Goal: Task Accomplishment & Management: Complete application form

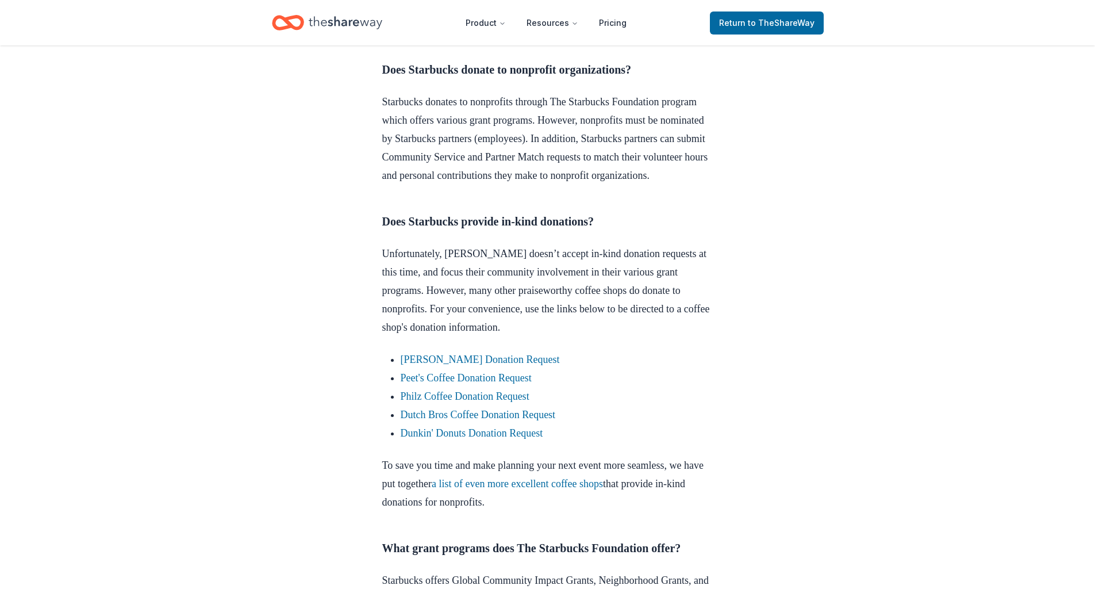
scroll to position [575, 0]
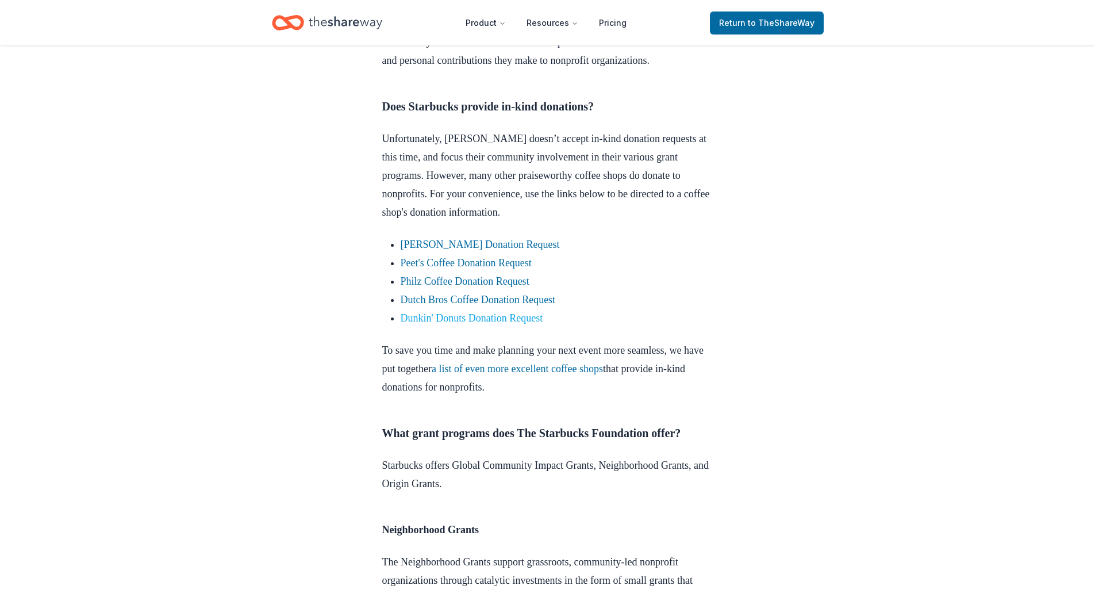
click at [536, 324] on link "Dunkin' Donuts Donation Request" at bounding box center [472, 317] width 143 height 11
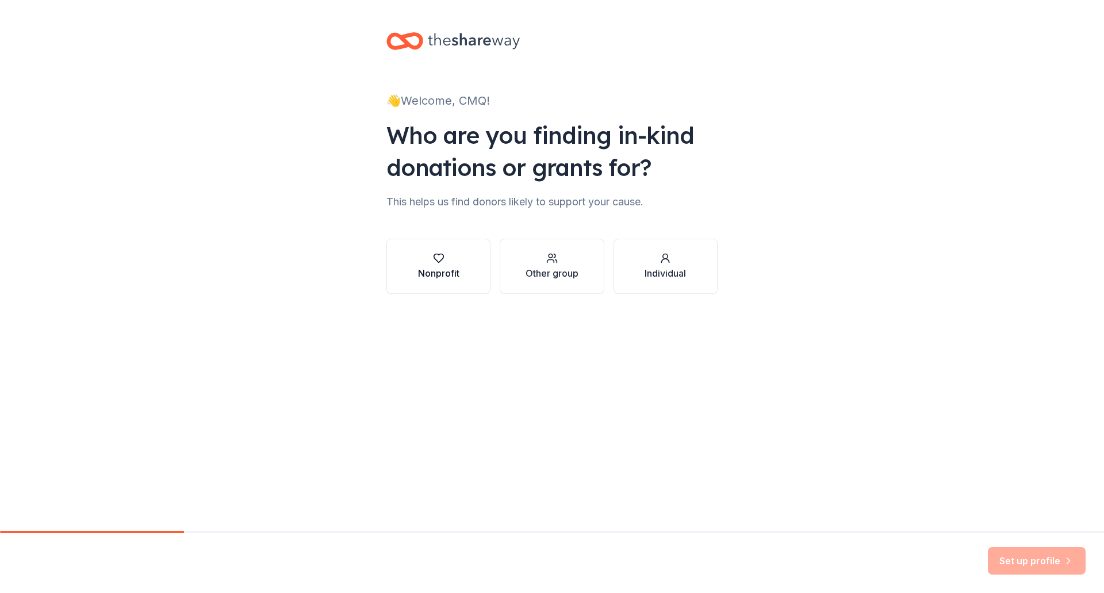
click at [442, 267] on div "Nonprofit" at bounding box center [438, 273] width 41 height 14
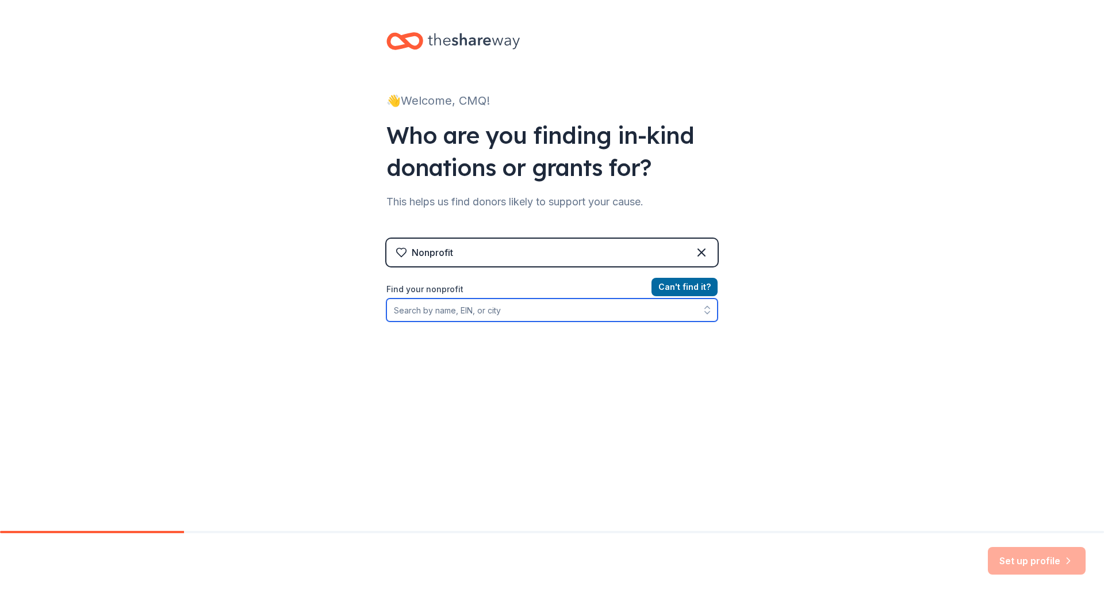
click at [583, 307] on input "Find your nonprofit" at bounding box center [551, 309] width 331 height 23
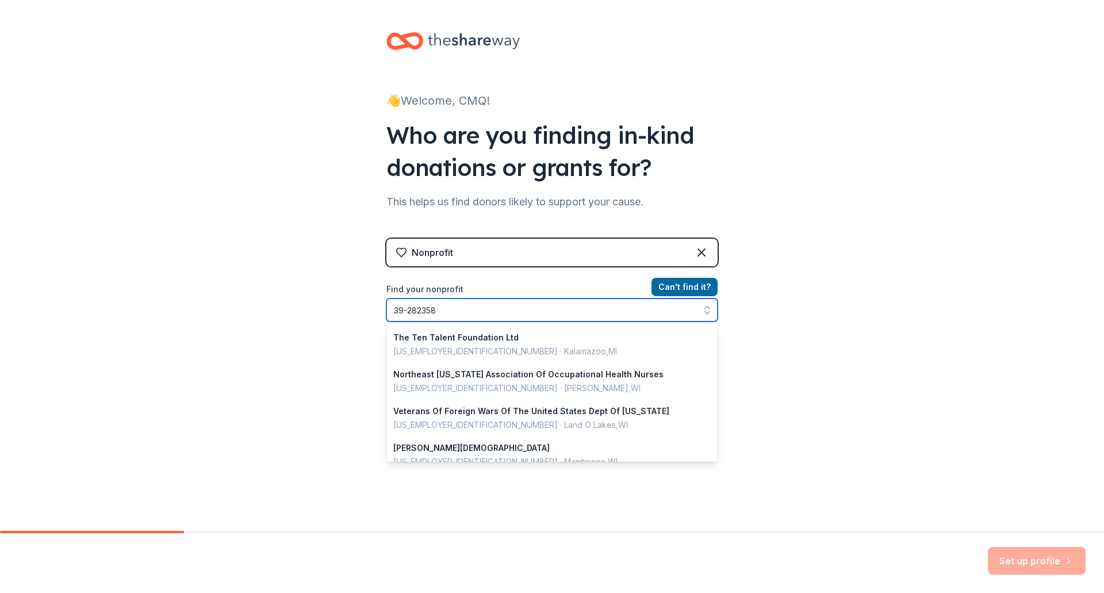
type input "39-2823581"
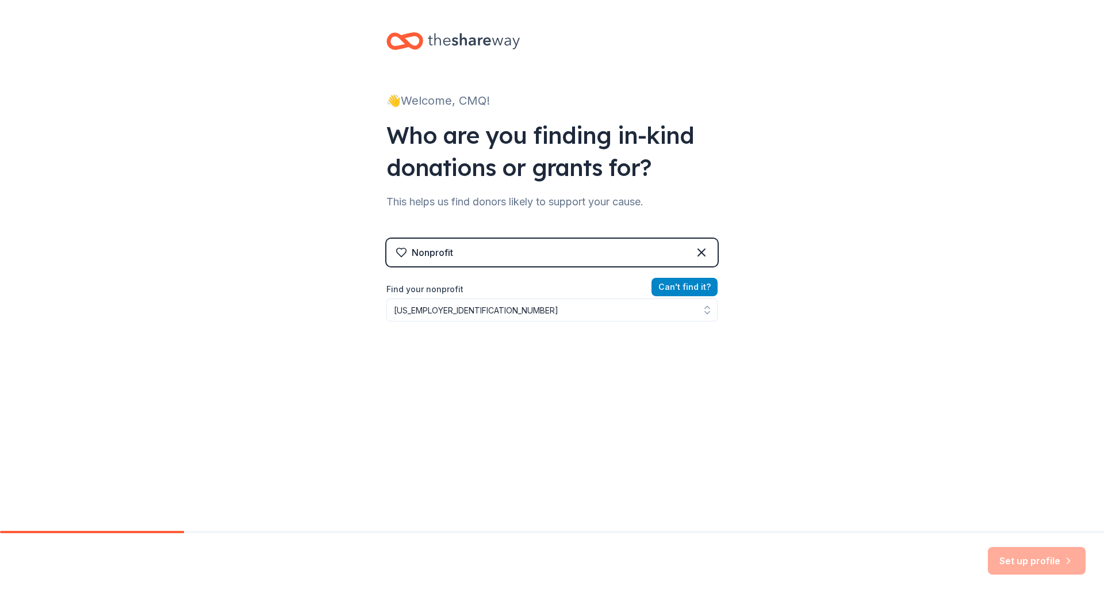
click at [696, 282] on button "Can ' t find it?" at bounding box center [684, 287] width 66 height 18
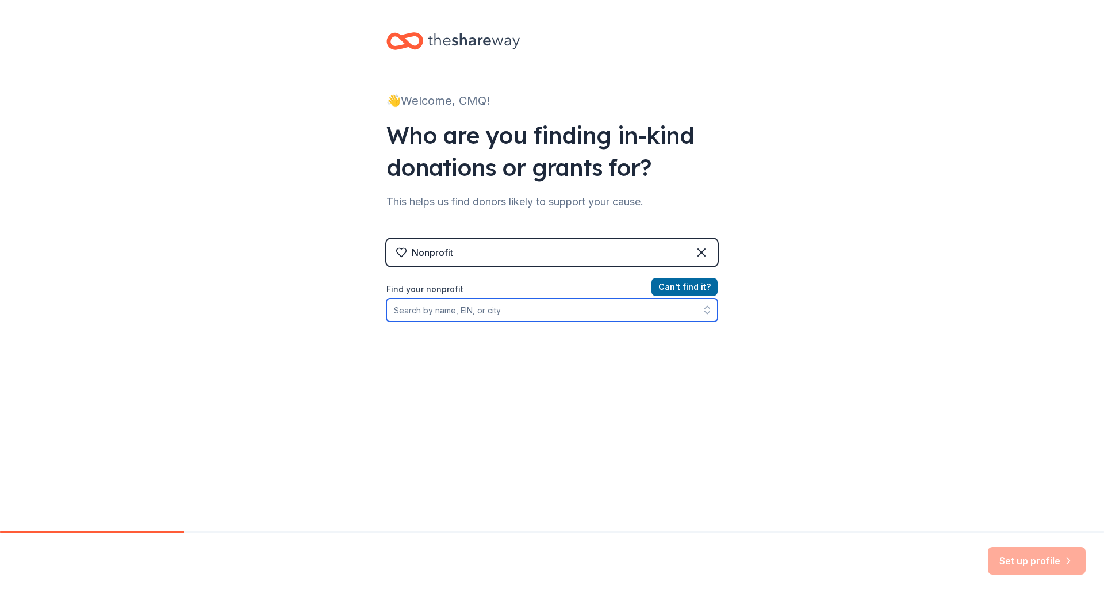
click at [491, 314] on input "Find your nonprofit" at bounding box center [551, 309] width 331 height 23
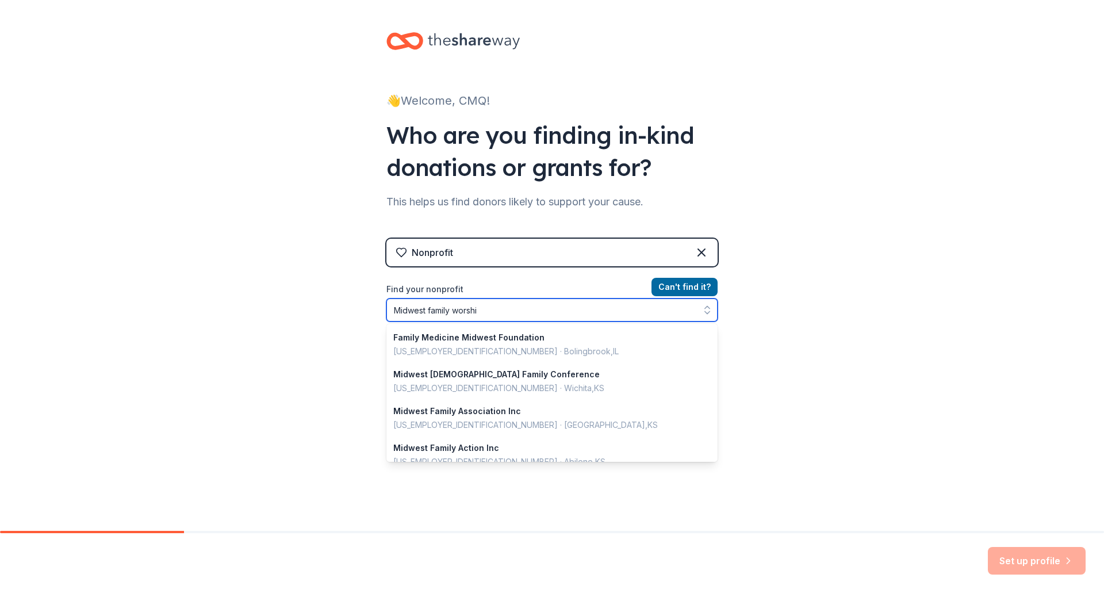
type input "Midwest family worship"
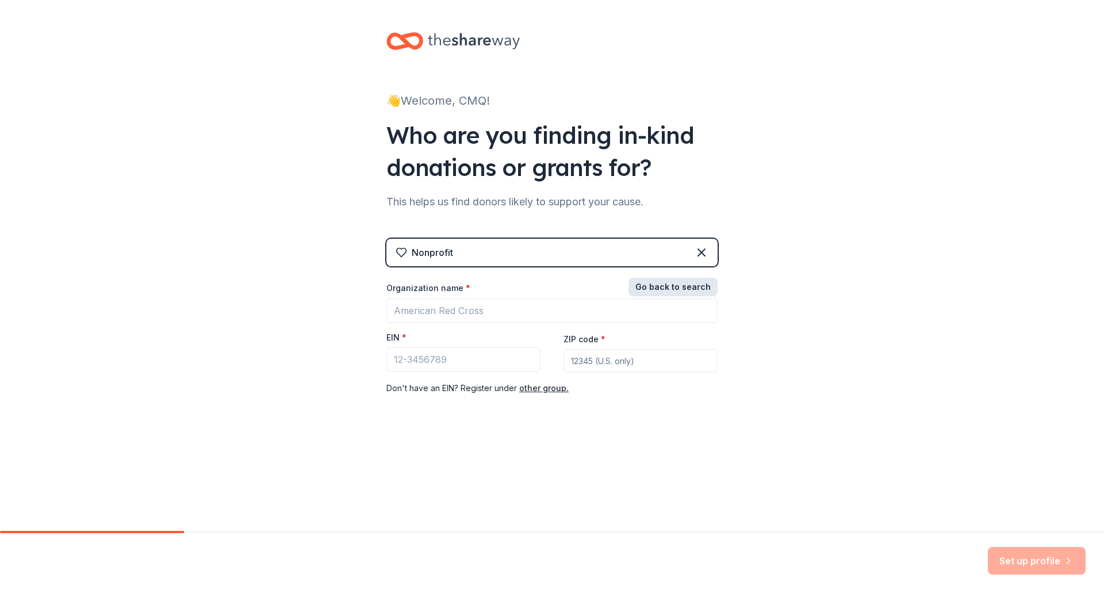
click at [694, 281] on button "Go back to search" at bounding box center [672, 287] width 89 height 18
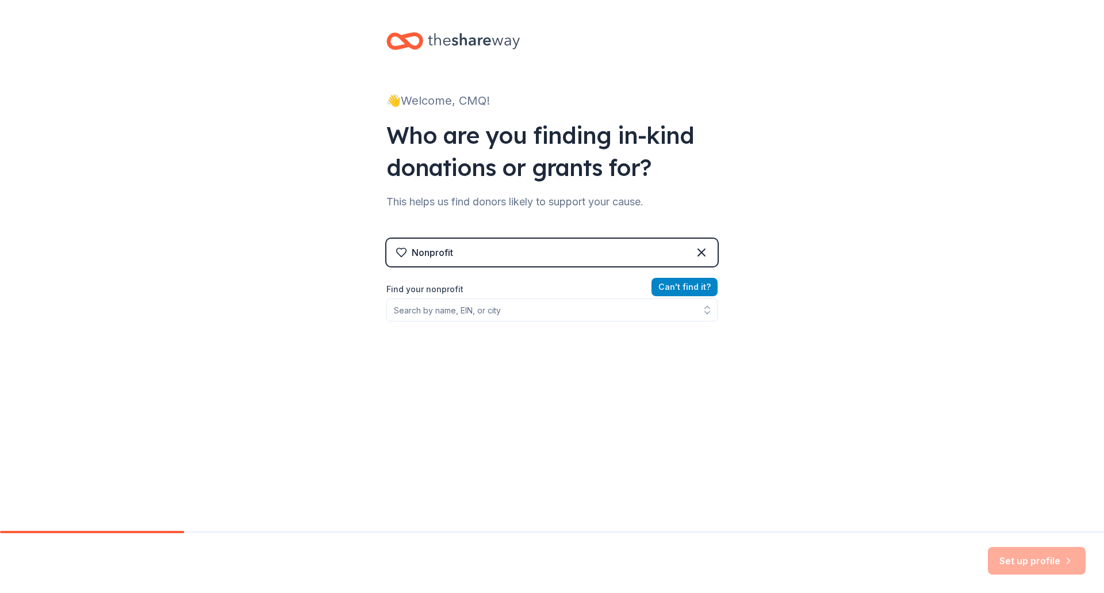
click at [694, 281] on button "Can ' t find it?" at bounding box center [684, 287] width 66 height 18
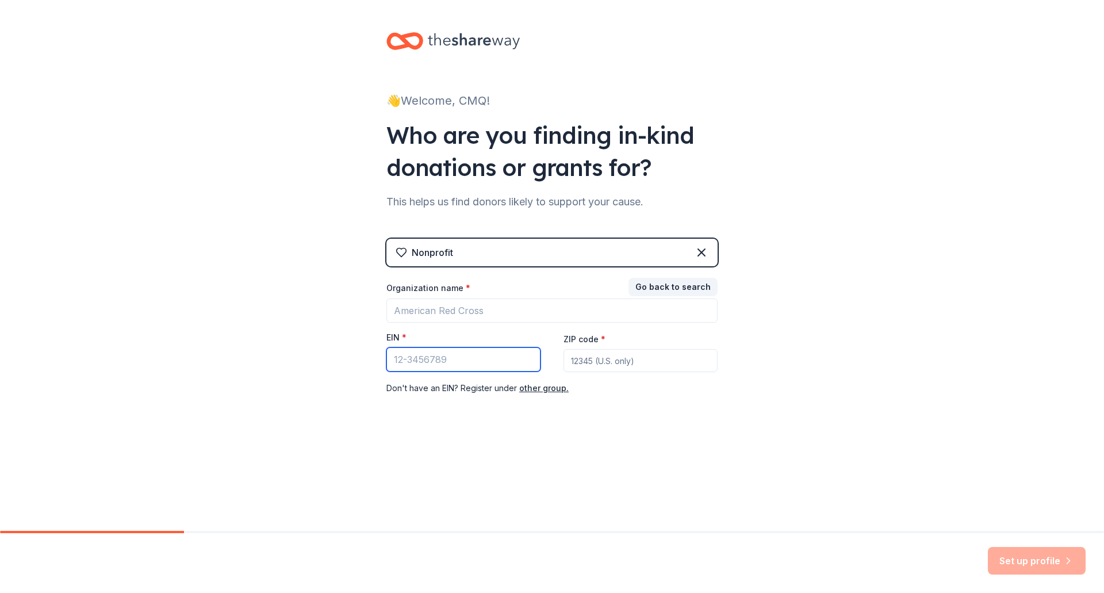
click at [508, 368] on input "EIN *" at bounding box center [463, 359] width 154 height 24
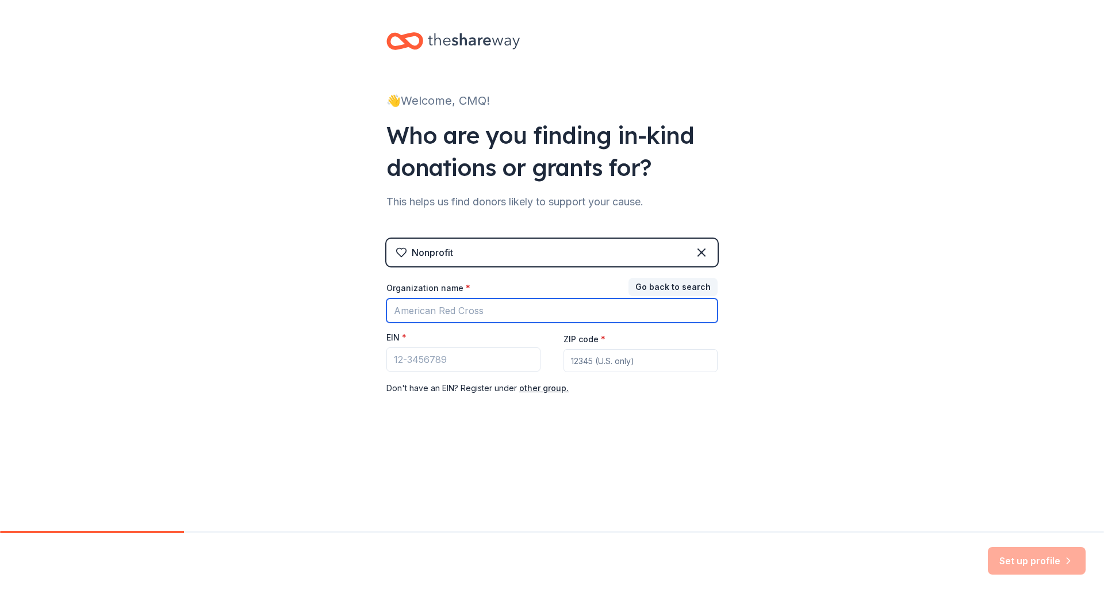
click at [511, 320] on input "Organization name *" at bounding box center [551, 310] width 331 height 24
type input "Midwest family worship"
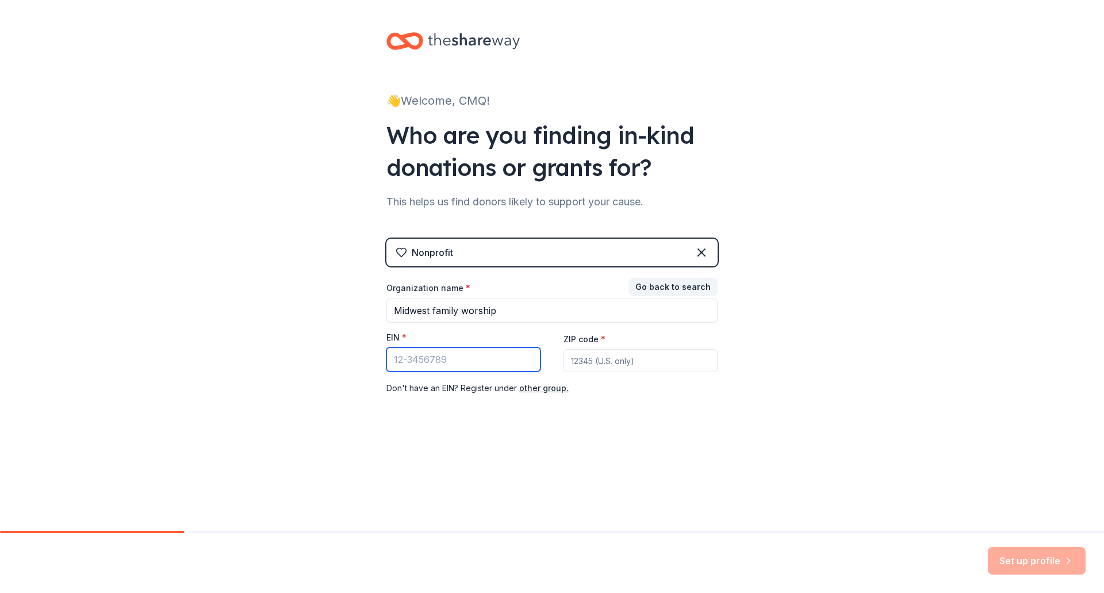
click at [512, 357] on input "EIN *" at bounding box center [463, 359] width 154 height 24
type input "39-2823581"
click at [603, 350] on input "ZIP code *" at bounding box center [640, 360] width 154 height 23
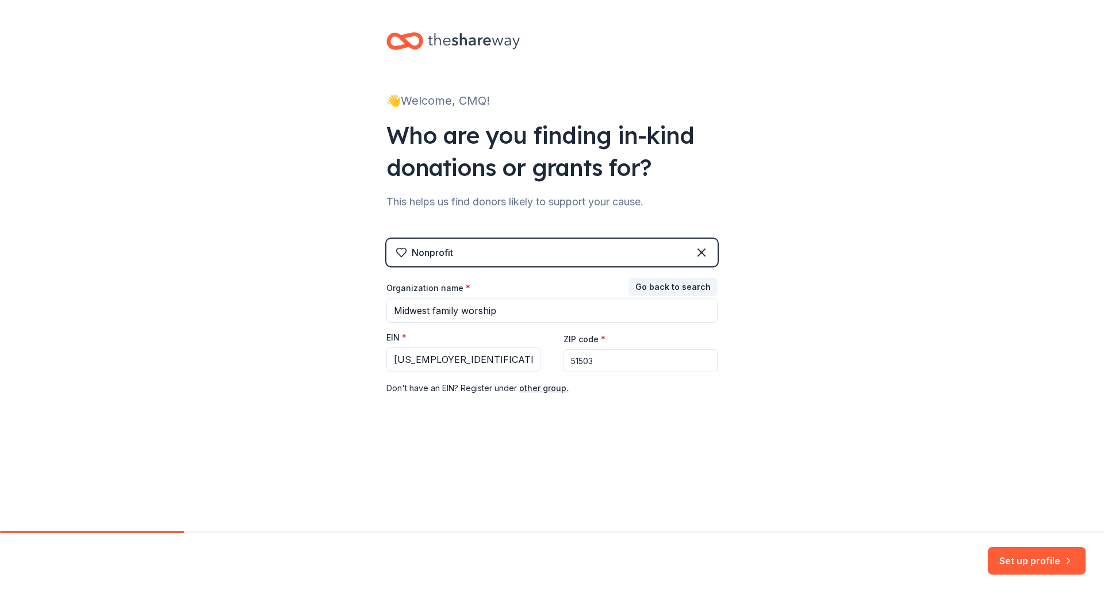
type input "51503"
click at [755, 392] on div "👋 Welcome, CMQ! Who are you finding in-kind donations or grants for? This helps…" at bounding box center [552, 236] width 1104 height 473
click at [1012, 563] on button "Set up profile" at bounding box center [1037, 561] width 98 height 28
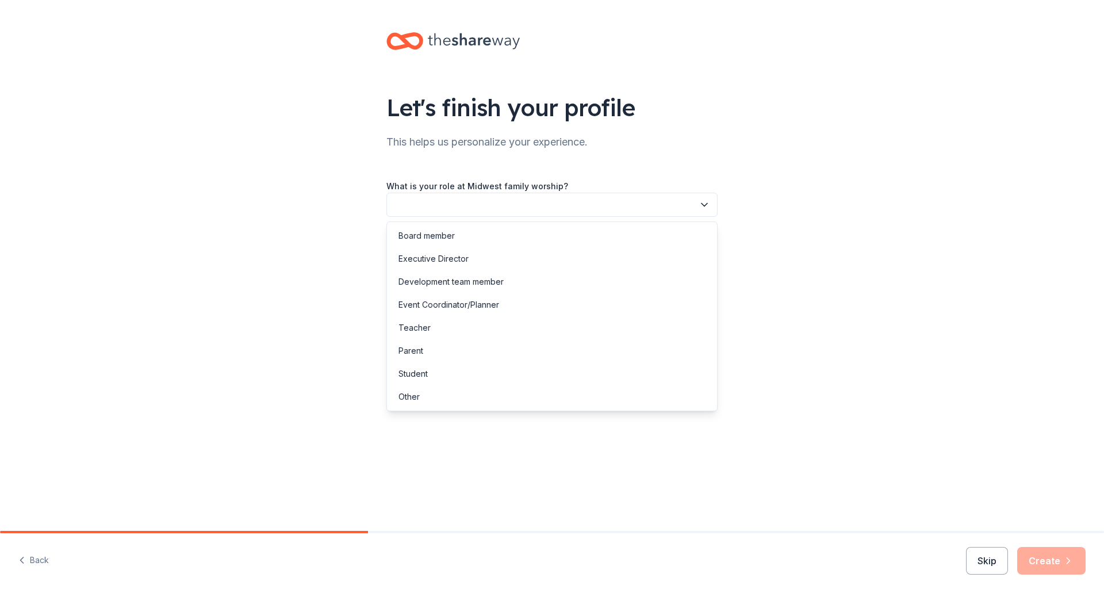
click at [570, 209] on button "button" at bounding box center [551, 205] width 331 height 24
click at [482, 300] on div "Event Coordinator/Planner" at bounding box center [448, 305] width 101 height 14
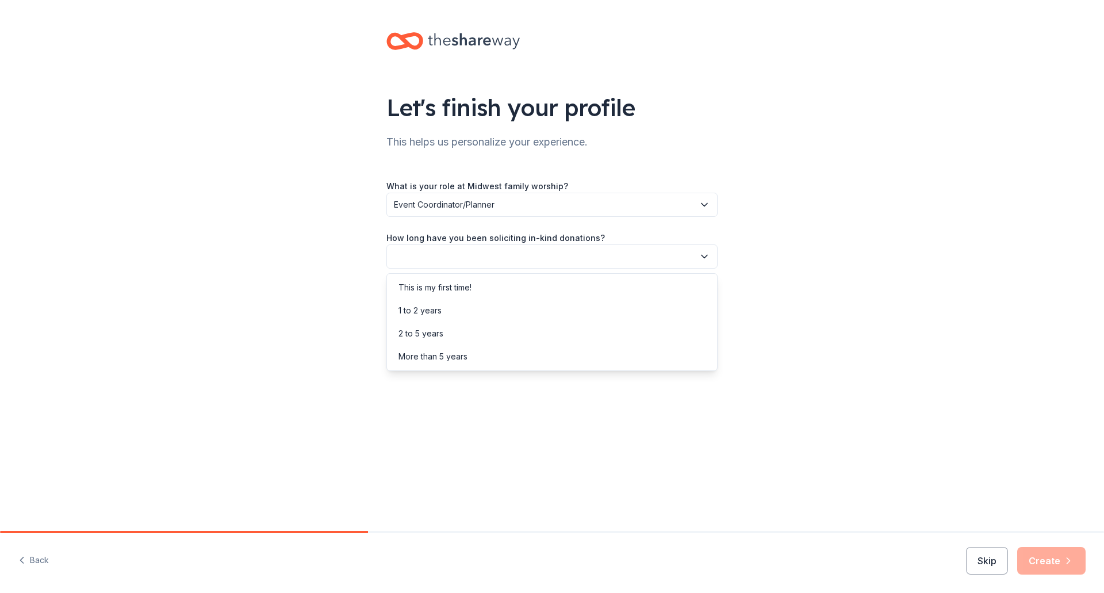
click at [477, 255] on button "button" at bounding box center [551, 256] width 331 height 24
click at [459, 288] on div "This is my first time!" at bounding box center [434, 288] width 73 height 14
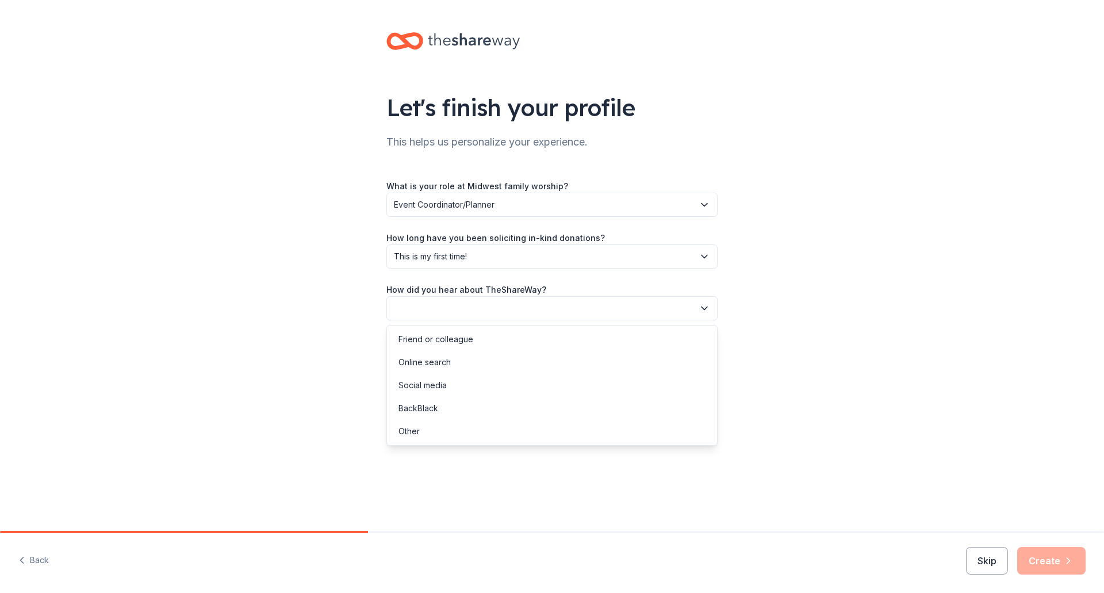
click at [521, 305] on button "button" at bounding box center [551, 308] width 331 height 24
click at [444, 359] on div "Online search" at bounding box center [424, 362] width 52 height 14
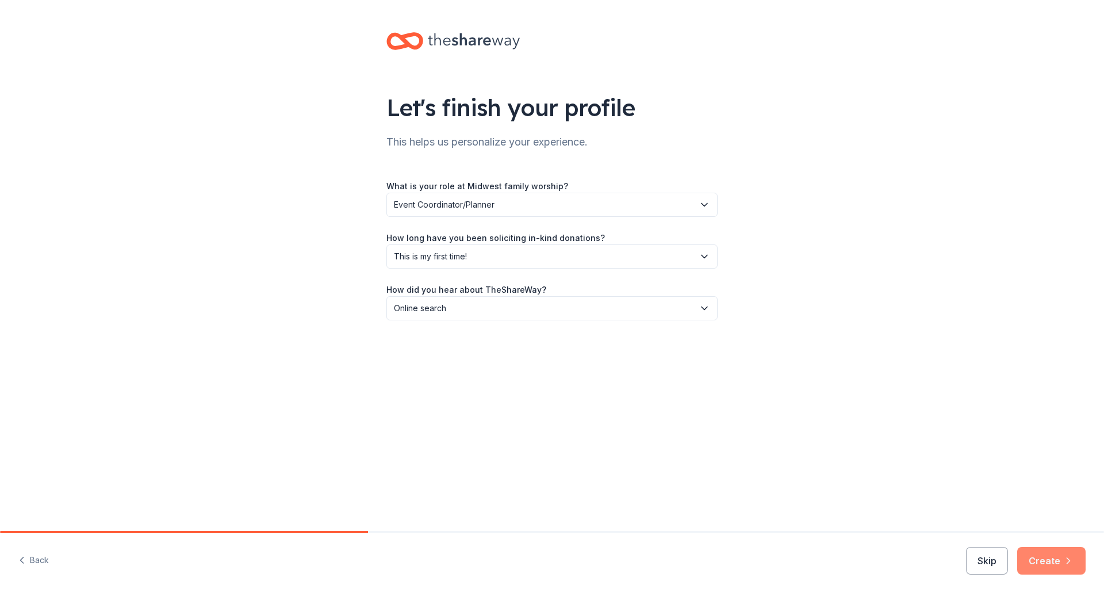
click at [1048, 565] on button "Create" at bounding box center [1051, 561] width 68 height 28
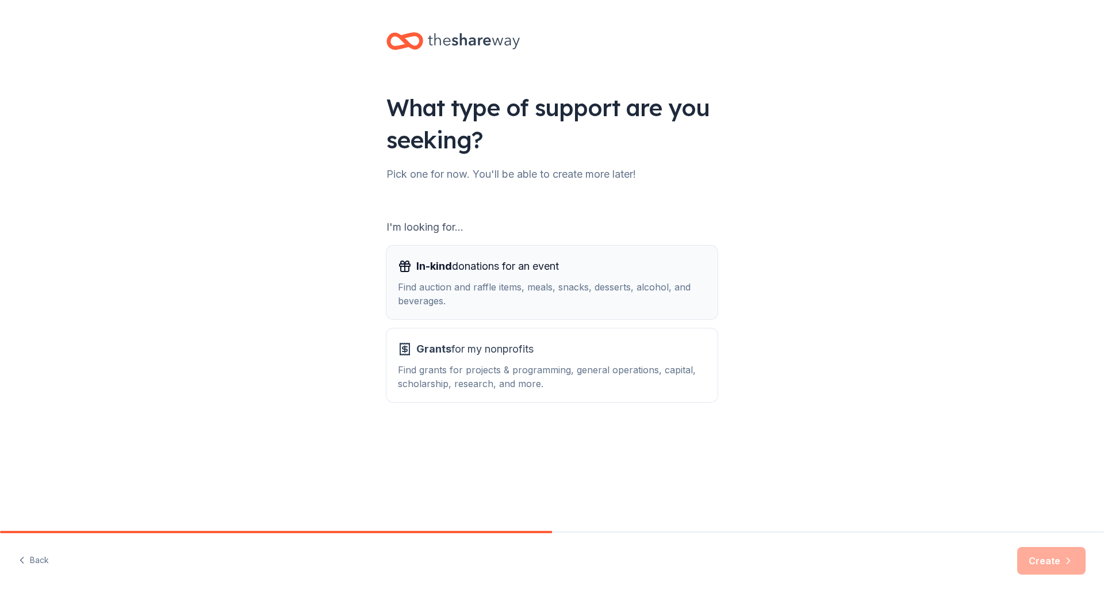
click at [576, 277] on div "In-kind donations for an event Find auction and raffle items, meals, snacks, de…" at bounding box center [552, 282] width 308 height 51
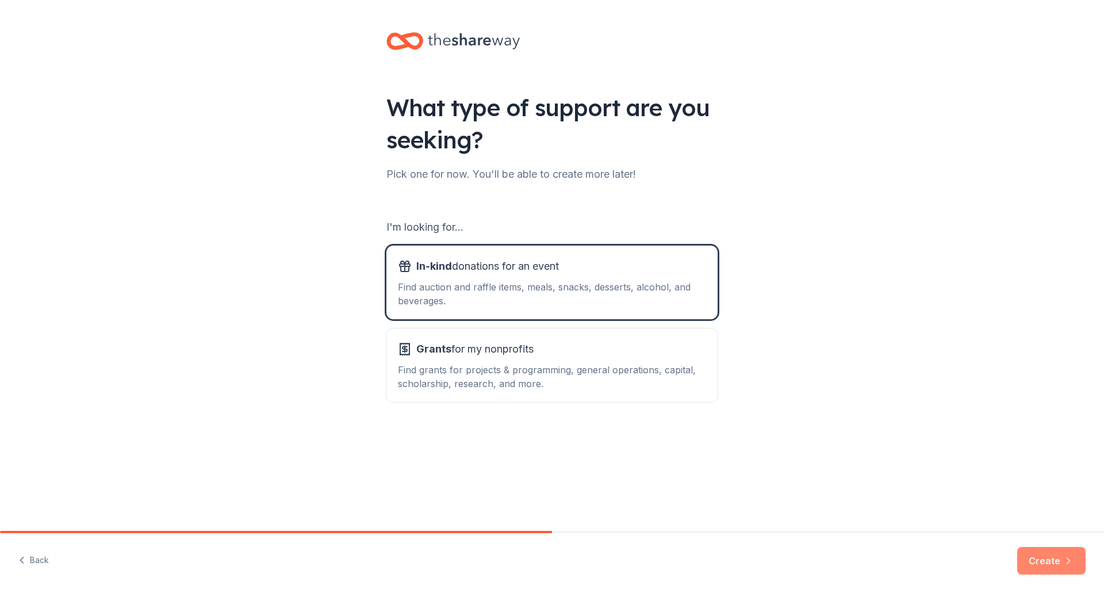
click at [1050, 559] on button "Create" at bounding box center [1051, 561] width 68 height 28
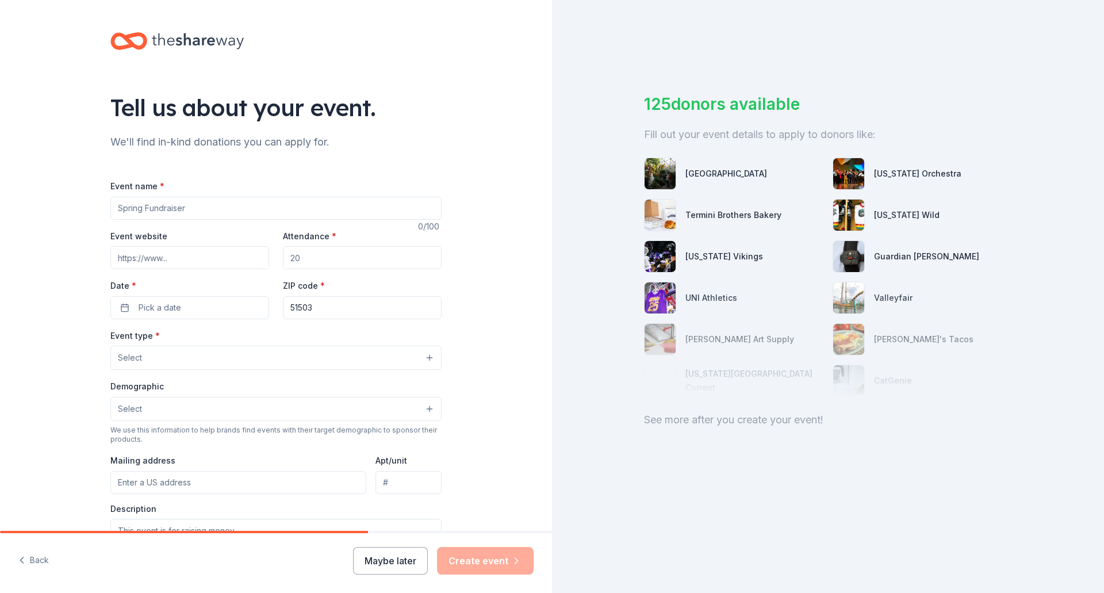
click at [347, 203] on input "Event name *" at bounding box center [275, 208] width 331 height 23
type input "Teen talent night"
click at [389, 252] on input "Attendance *" at bounding box center [362, 257] width 159 height 23
type input "100"
click at [189, 363] on button "Select" at bounding box center [275, 358] width 331 height 24
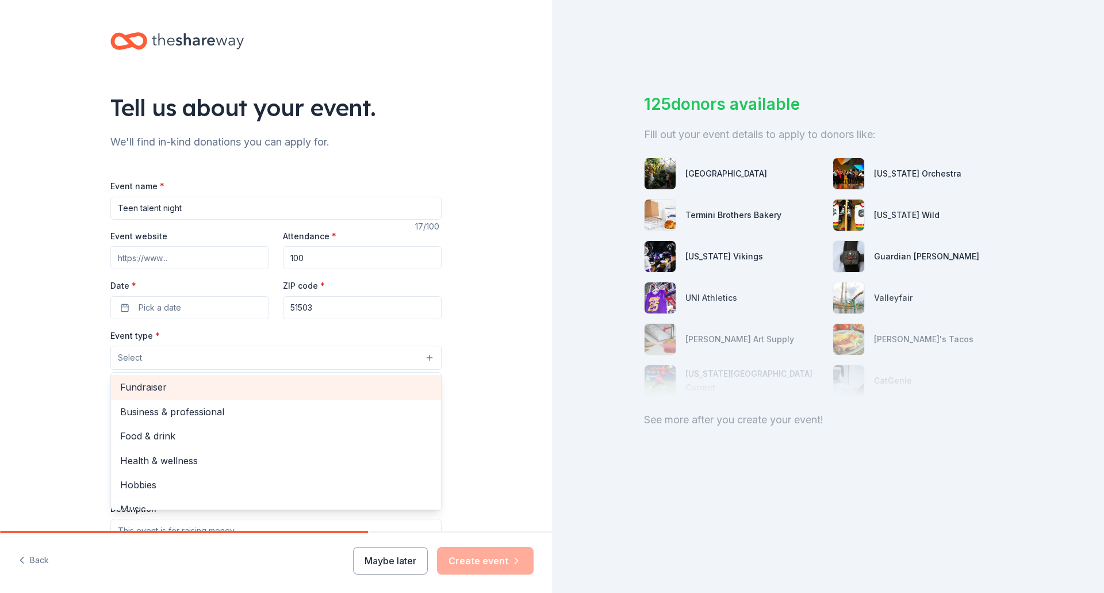
click at [184, 390] on span "Fundraiser" at bounding box center [276, 386] width 312 height 15
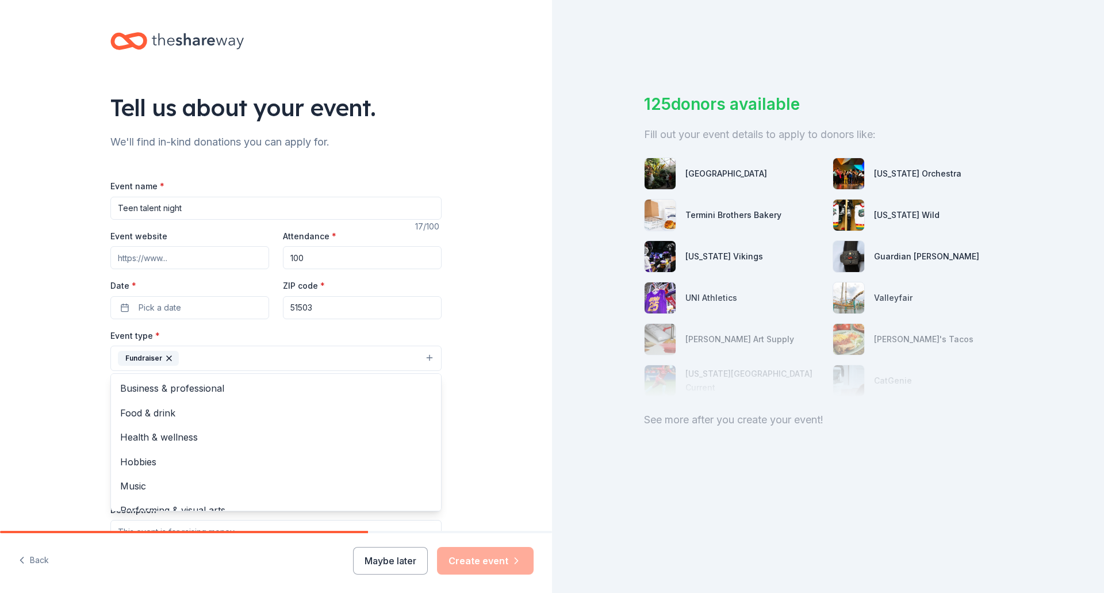
click at [485, 375] on div "Tell us about your event. We'll find in-kind donations you can apply for. Event…" at bounding box center [276, 383] width 552 height 766
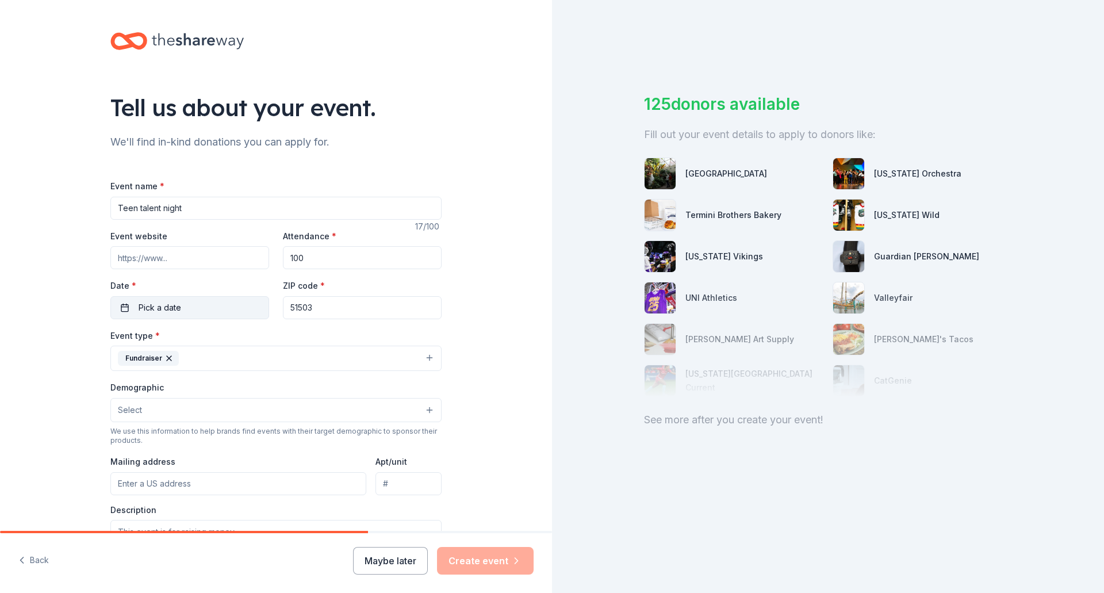
click at [235, 304] on button "Pick a date" at bounding box center [189, 307] width 159 height 23
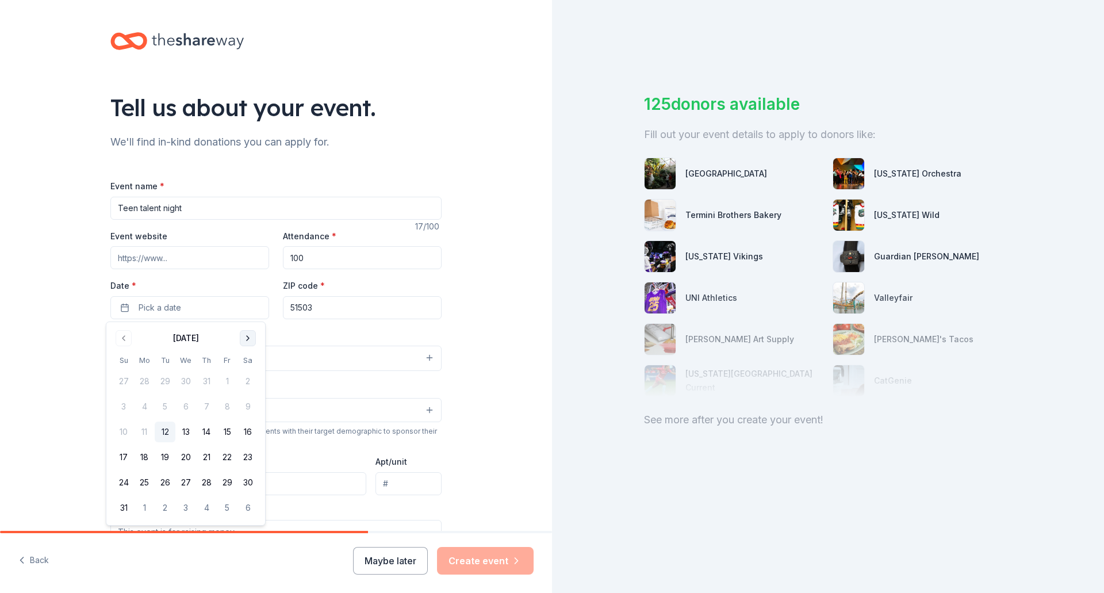
click at [250, 339] on button "Go to next month" at bounding box center [248, 338] width 16 height 16
click at [252, 408] on button "13" at bounding box center [247, 406] width 21 height 21
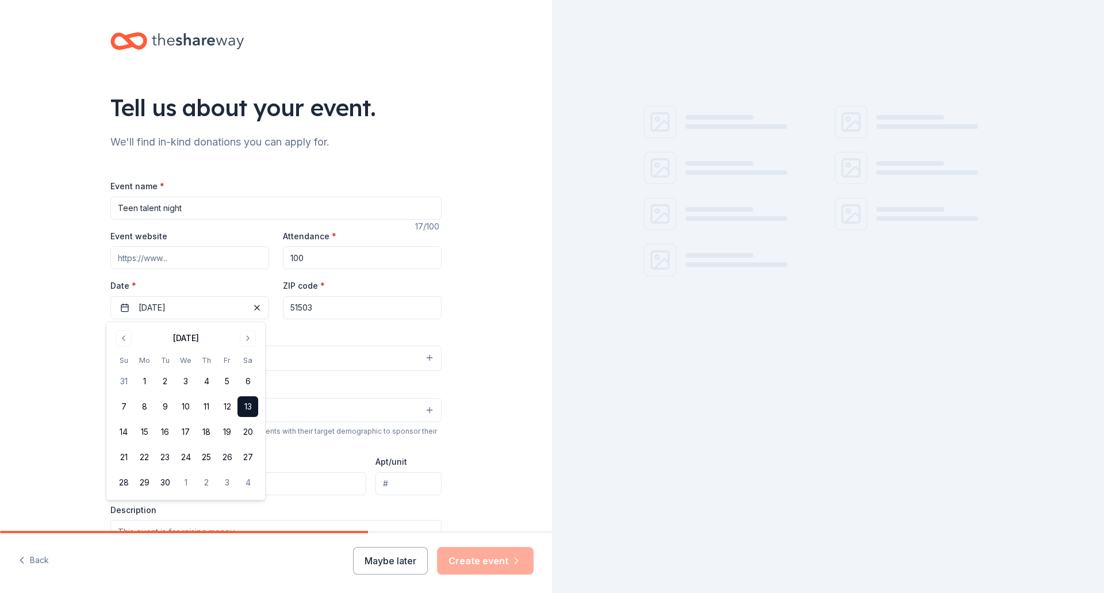
click at [475, 293] on div "Tell us about your event. We'll find in-kind donations you can apply for. Event…" at bounding box center [276, 383] width 552 height 766
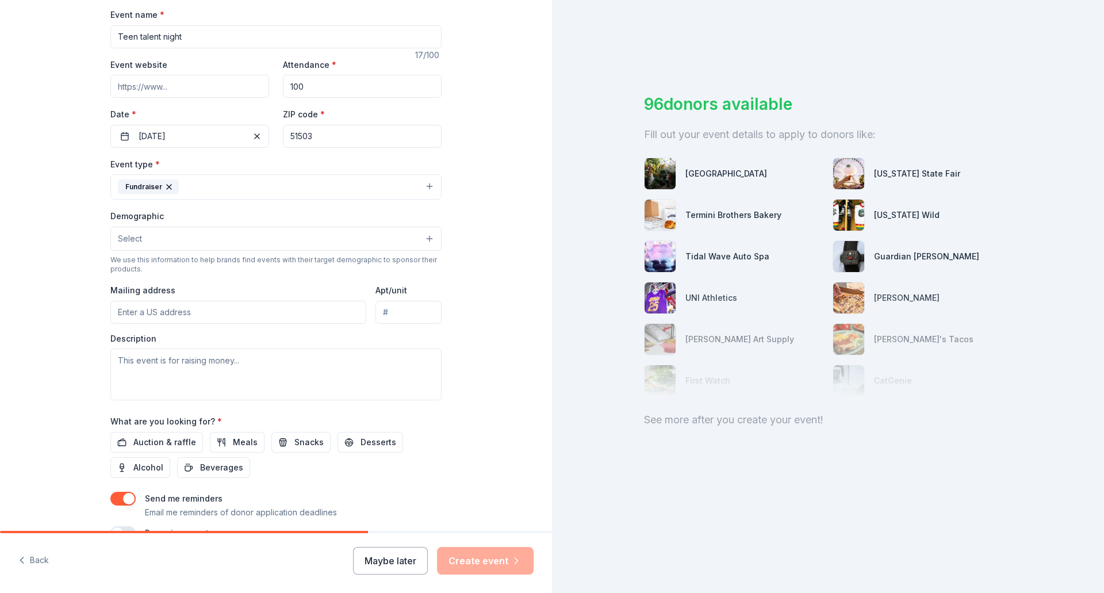
scroll to position [172, 0]
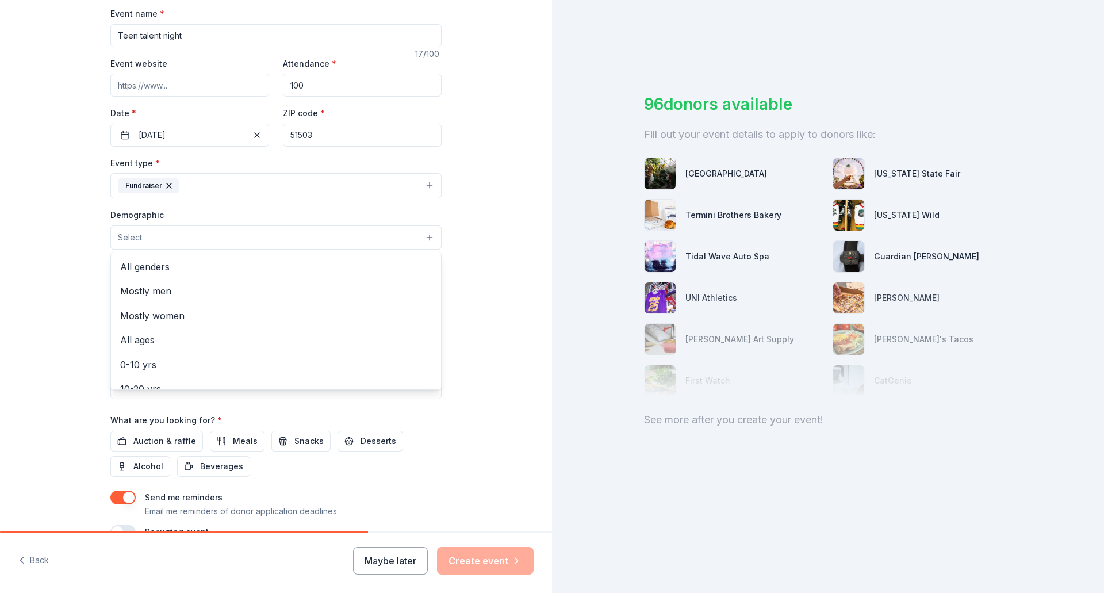
click at [424, 237] on button "Select" at bounding box center [275, 237] width 331 height 24
click at [160, 271] on span "All genders" at bounding box center [276, 266] width 312 height 15
click at [178, 320] on span "All ages" at bounding box center [276, 316] width 312 height 15
click at [478, 267] on div "Tell us about your event. We'll find in-kind donations you can apply for. Event…" at bounding box center [276, 212] width 552 height 768
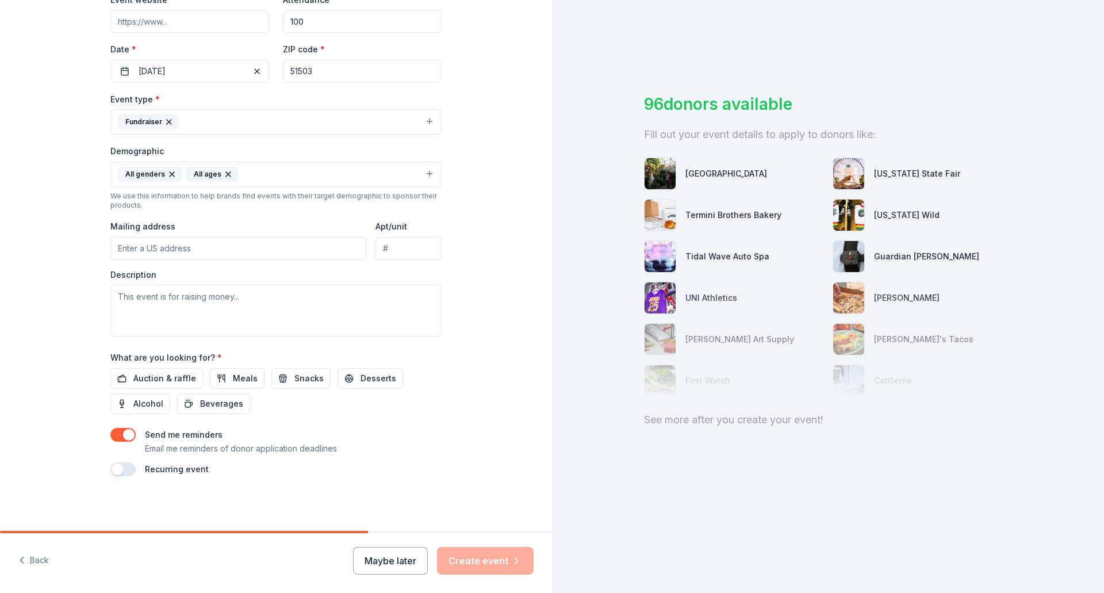
scroll to position [237, 0]
click at [297, 248] on input "Mailing address" at bounding box center [238, 247] width 256 height 23
type input "2540 6th Avenue, Council Bluffs, IA, 51501"
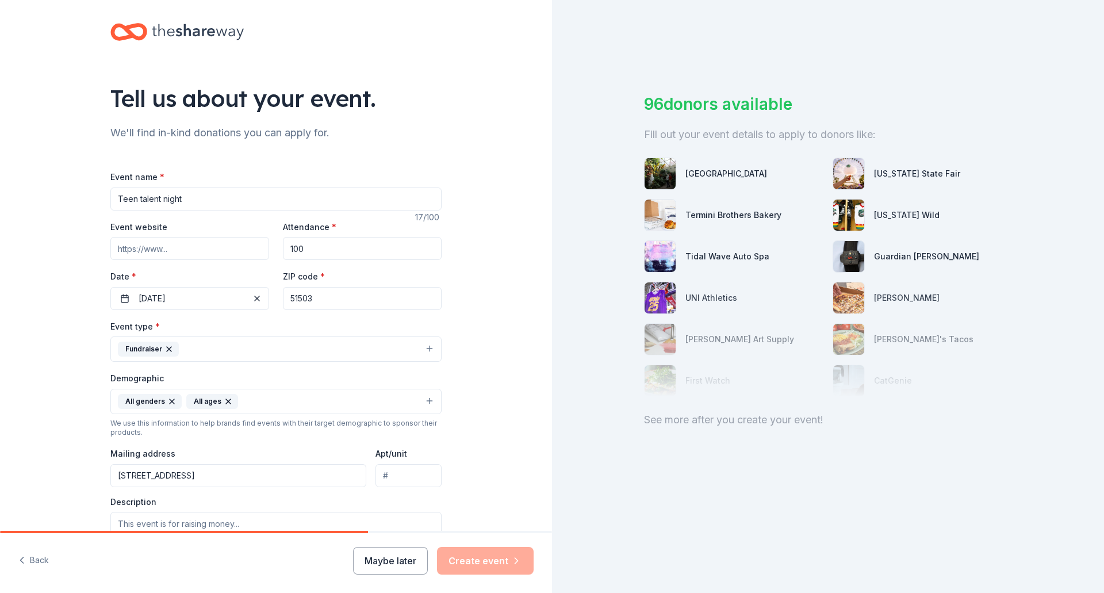
scroll to position [7, 0]
click at [191, 247] on input "Event website" at bounding box center [189, 250] width 159 height 23
paste input "https://www.eventbrite.com/e/teen-talent-night-dinner-and-a-show-tickets-155689…"
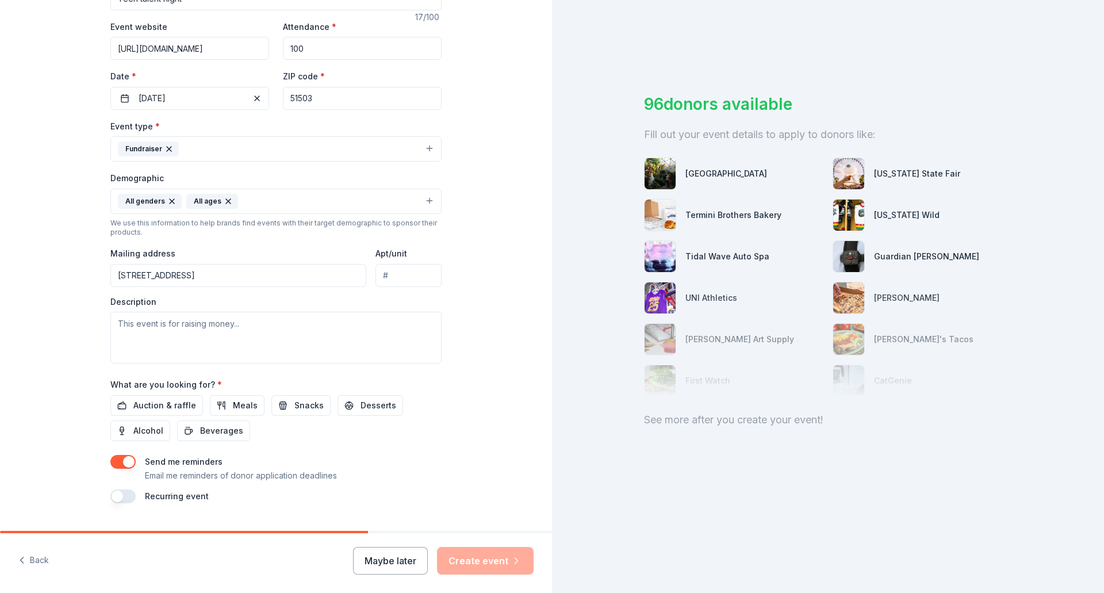
scroll to position [237, 0]
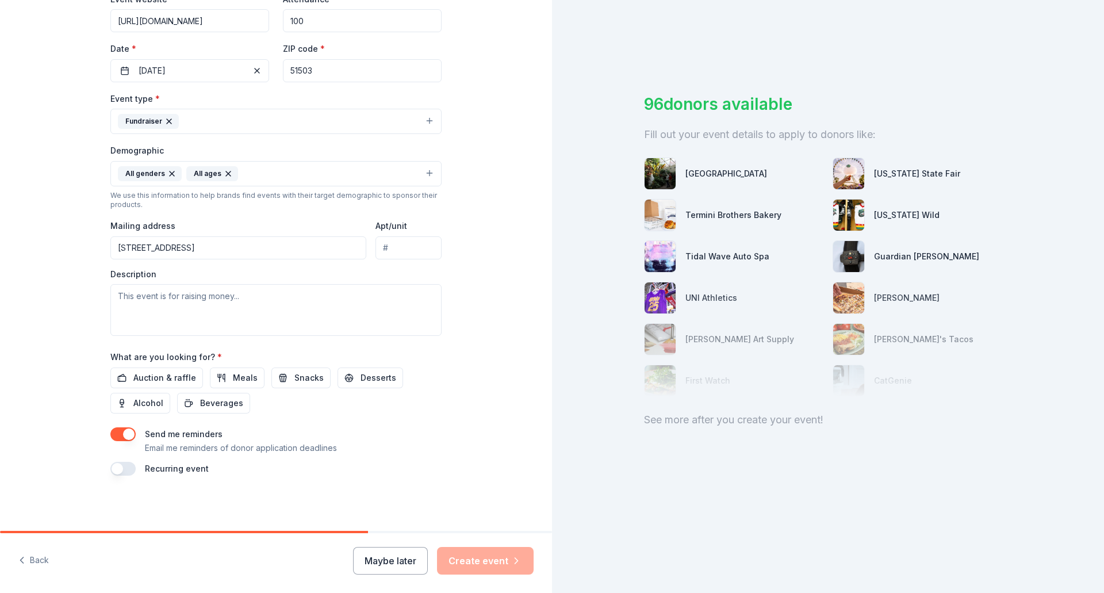
type input "https://www.eventbrite.com/e/teen-talent-night-dinner-and-a-show-tickets-155689…"
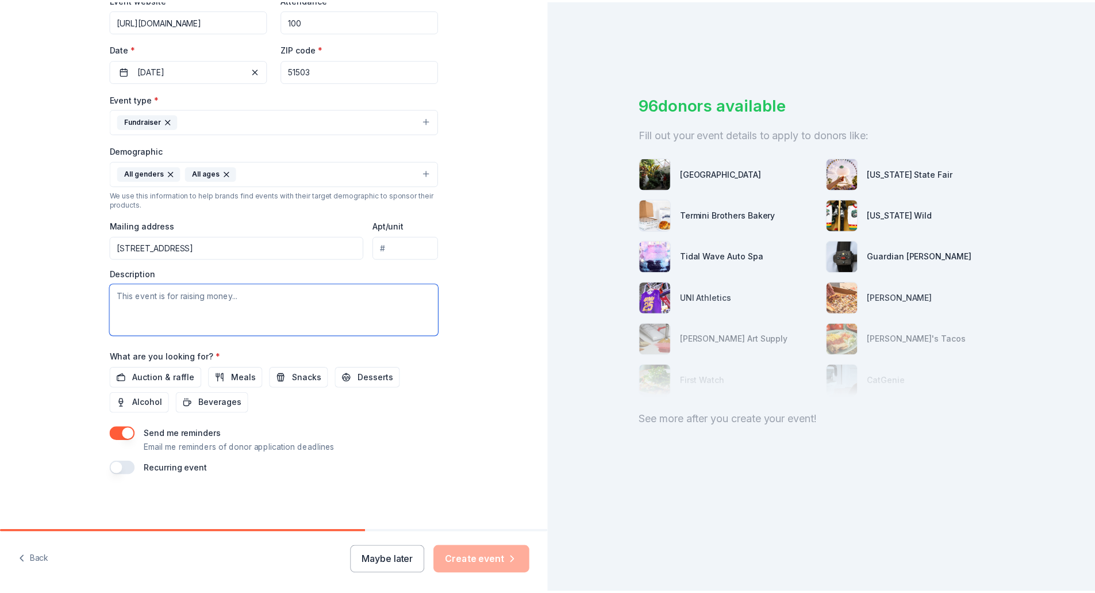
scroll to position [0, 0]
click at [343, 298] on textarea at bounding box center [275, 310] width 331 height 52
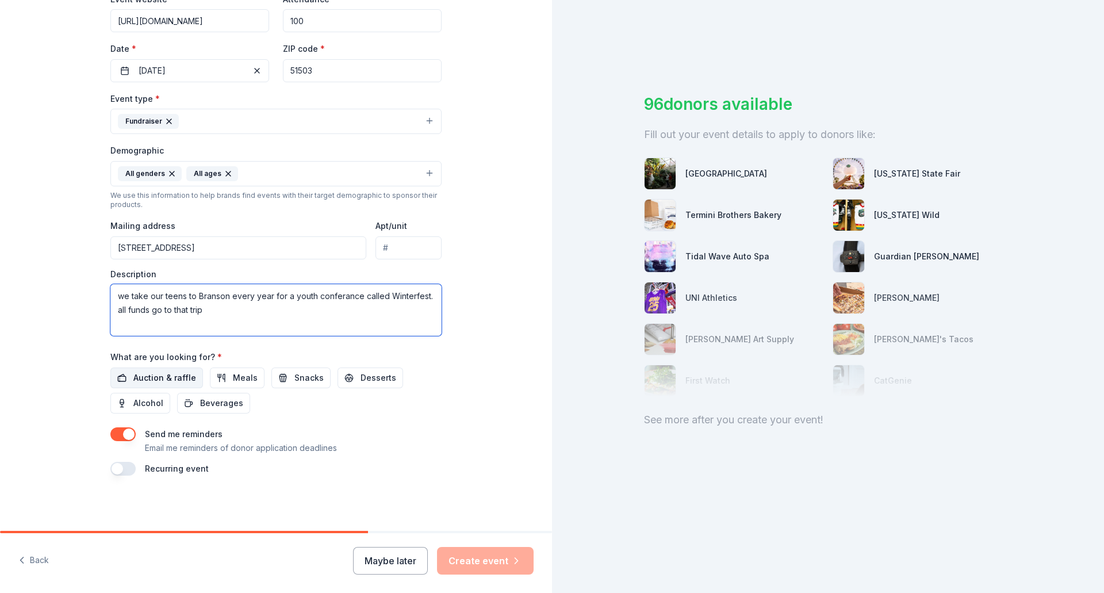
type textarea "we take our teens to Branson every year for a youth conferance called Winterfes…"
click at [149, 380] on span "Auction & raffle" at bounding box center [164, 378] width 63 height 14
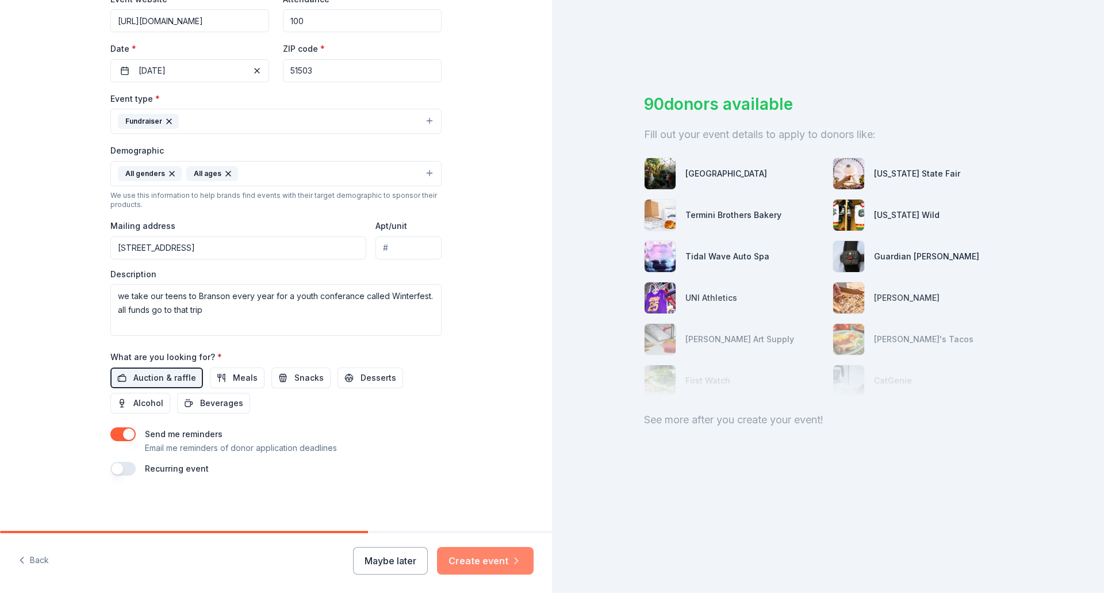
click at [492, 562] on button "Create event" at bounding box center [485, 561] width 97 height 28
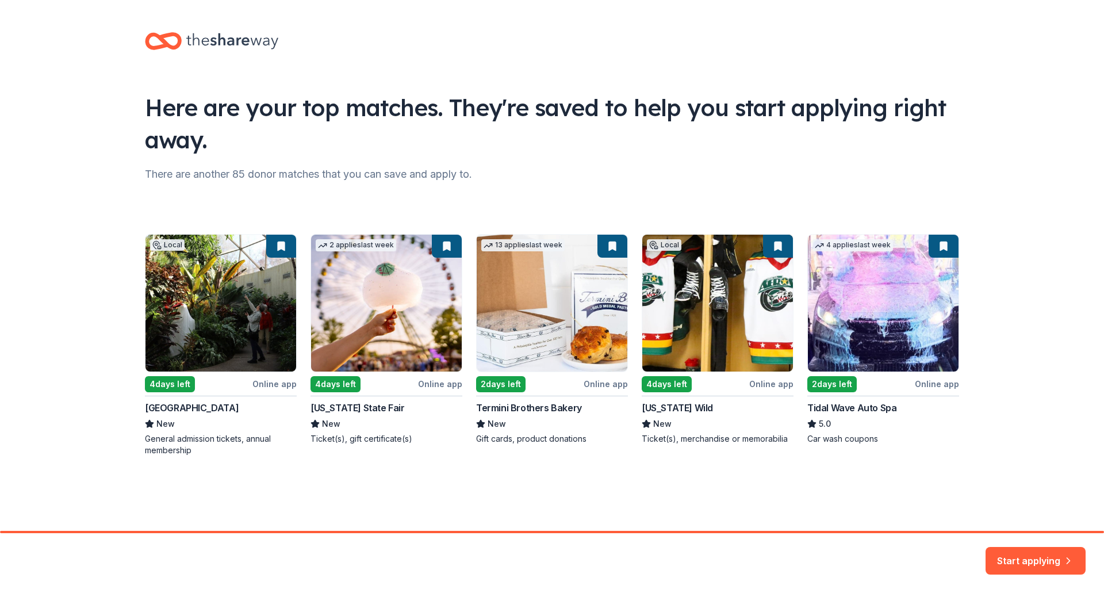
click at [927, 308] on div "Local 4 days left Online app Greater Des Moines Botanical Gardens New General a…" at bounding box center [552, 345] width 814 height 222
click at [1019, 551] on button "Start applying" at bounding box center [1035, 554] width 100 height 28
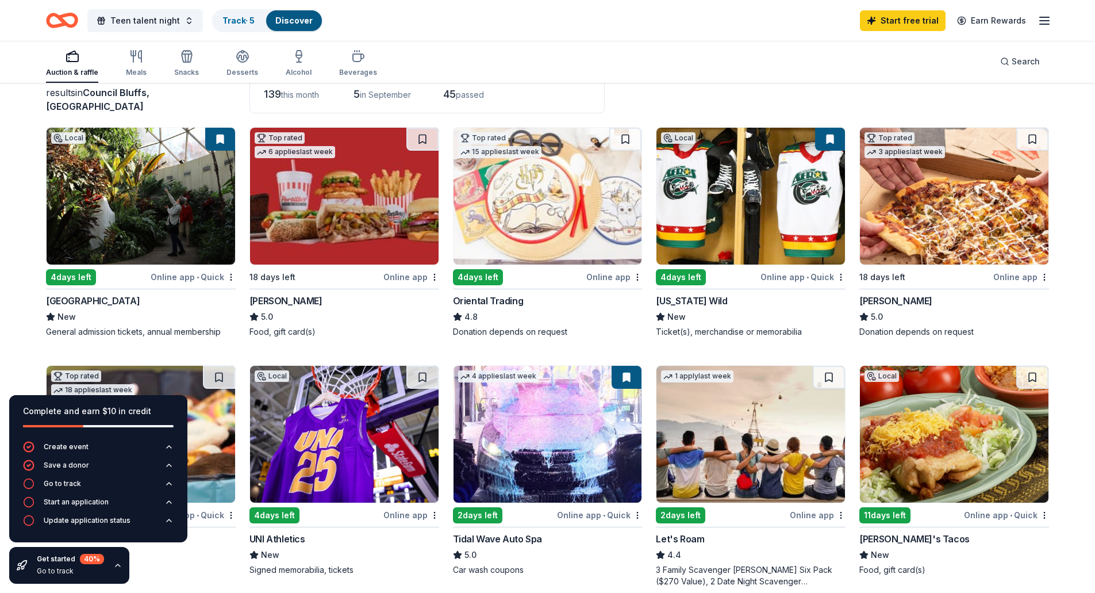
scroll to position [115, 0]
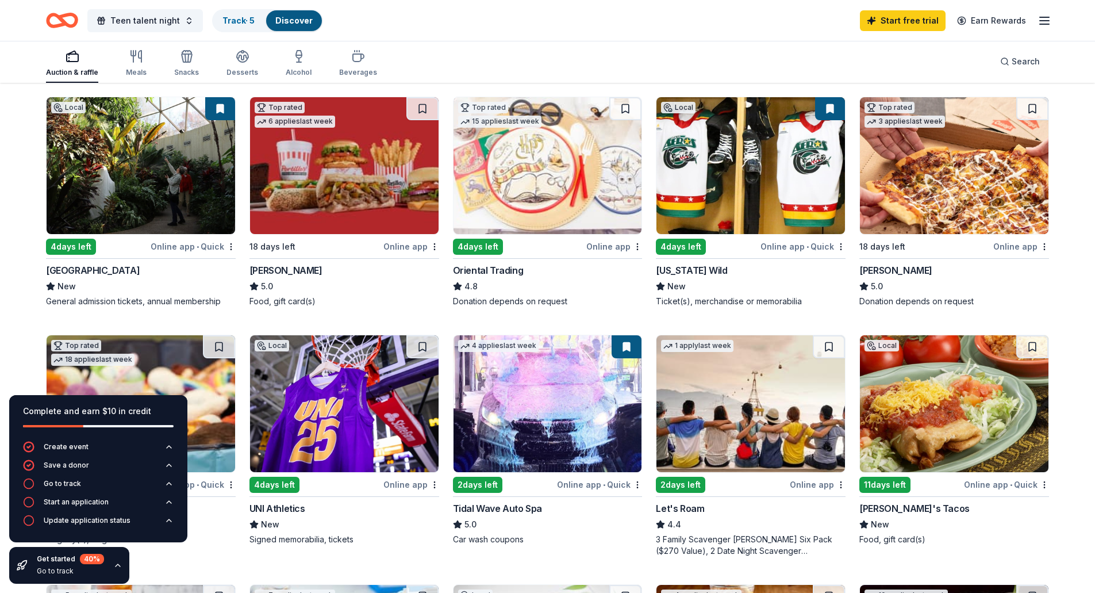
click at [961, 224] on img at bounding box center [954, 165] width 189 height 137
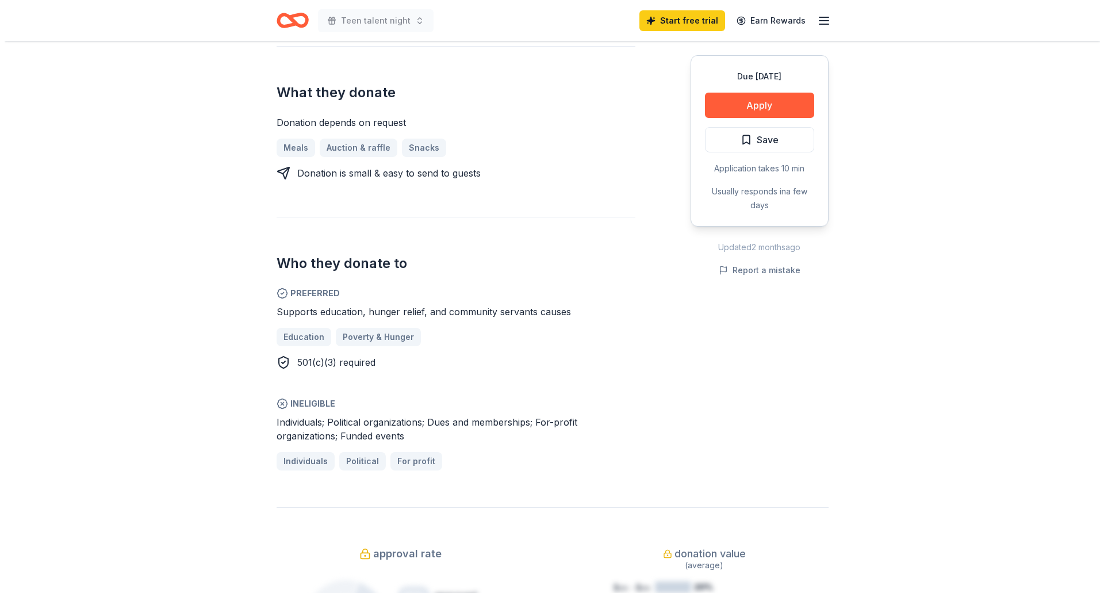
scroll to position [402, 0]
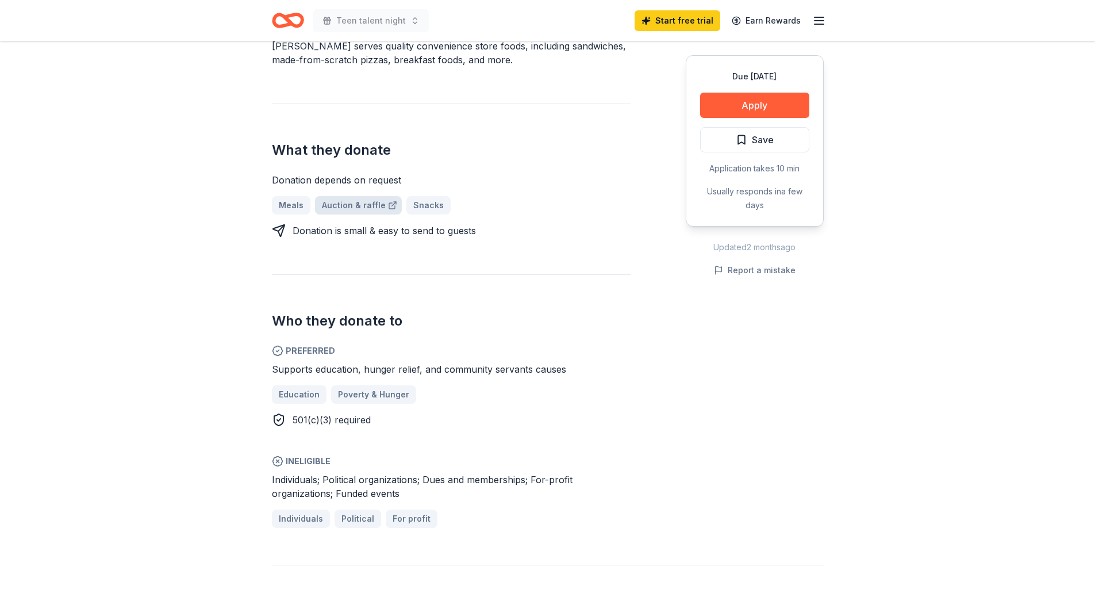
click at [336, 196] on link "Auction & raffle" at bounding box center [358, 205] width 87 height 18
click at [759, 104] on button "Apply" at bounding box center [754, 105] width 109 height 25
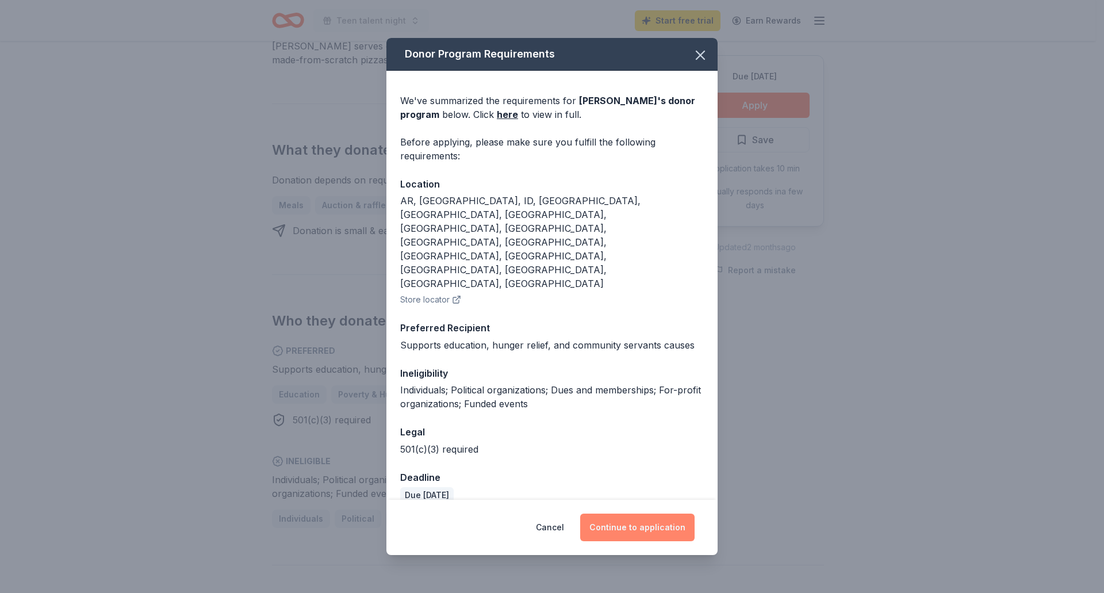
click at [628, 513] on button "Continue to application" at bounding box center [637, 527] width 114 height 28
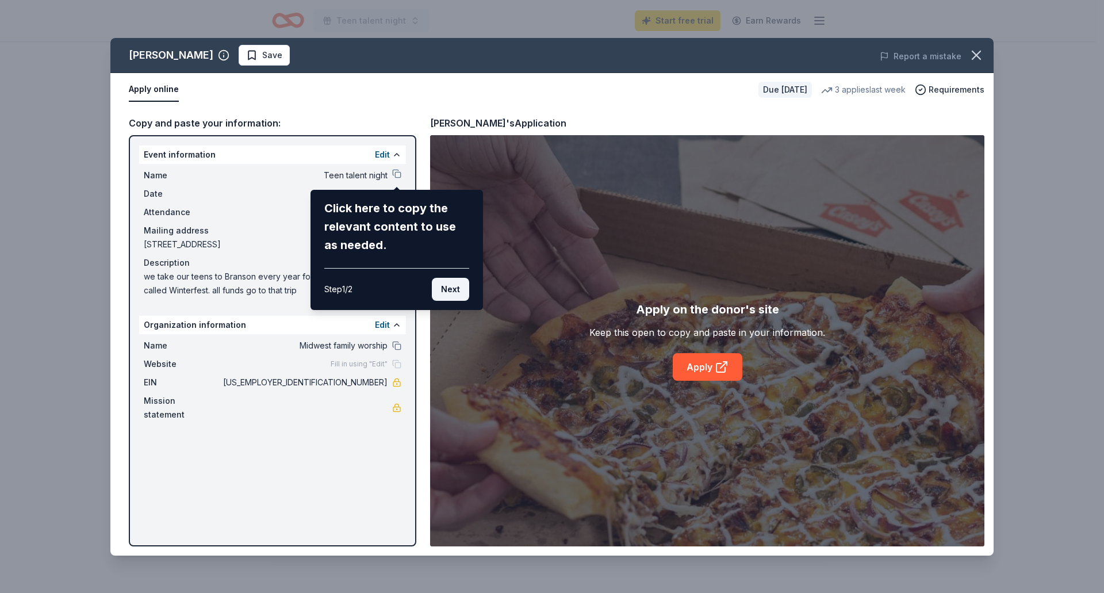
click at [451, 290] on button "Next" at bounding box center [450, 289] width 37 height 23
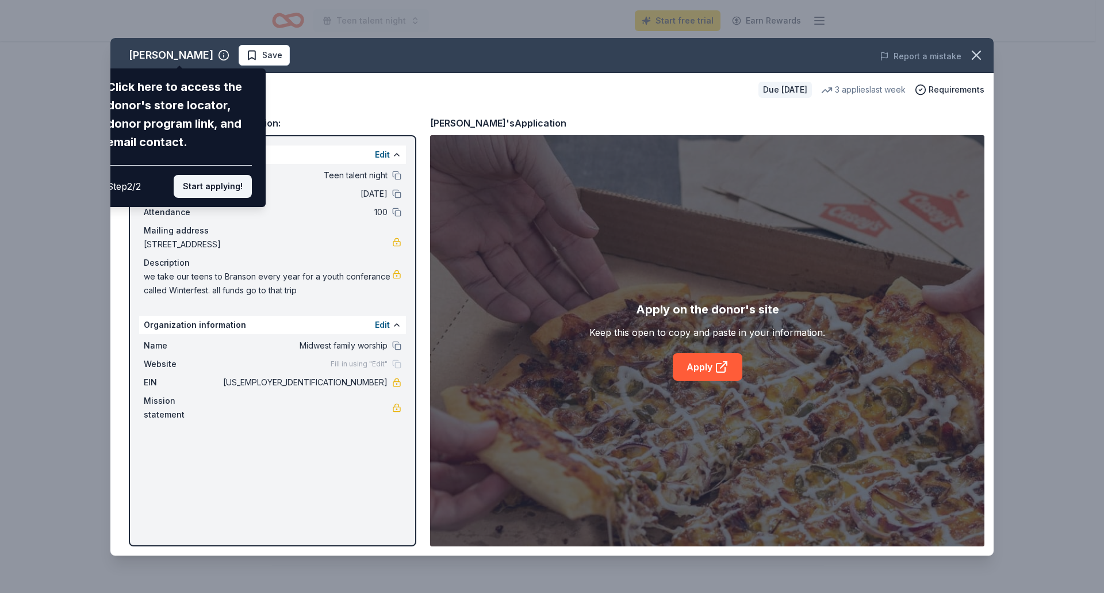
click at [236, 190] on button "Start applying!" at bounding box center [213, 186] width 78 height 23
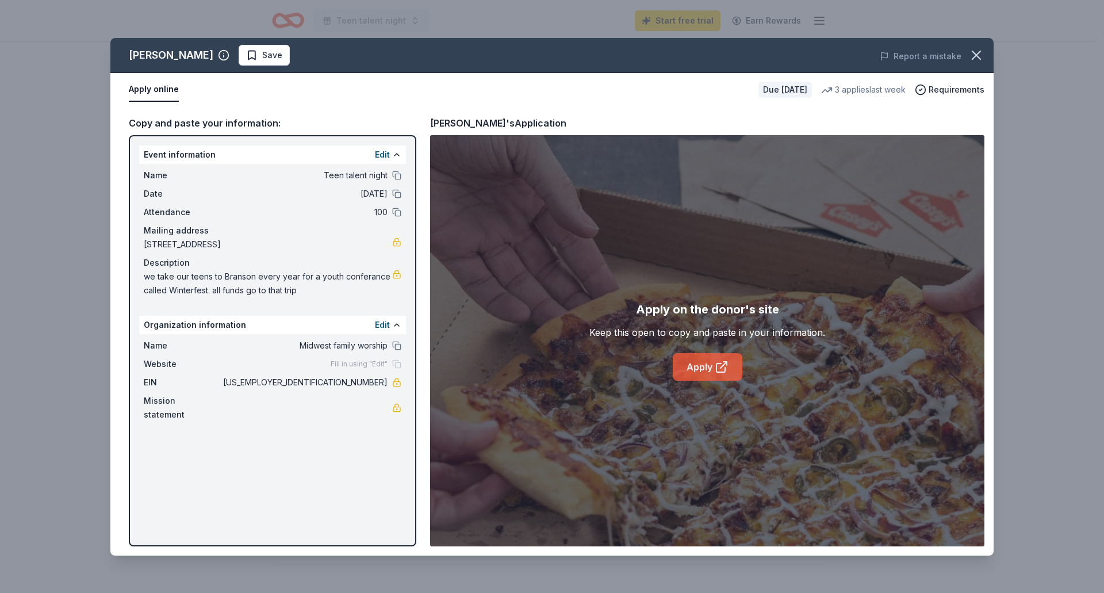
click at [704, 364] on link "Apply" at bounding box center [708, 367] width 70 height 28
